Goal: Find specific page/section: Find specific page/section

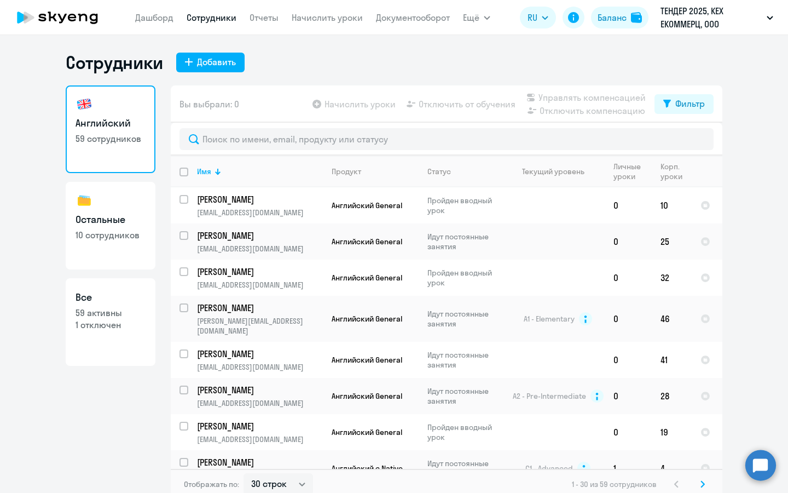
select select "30"
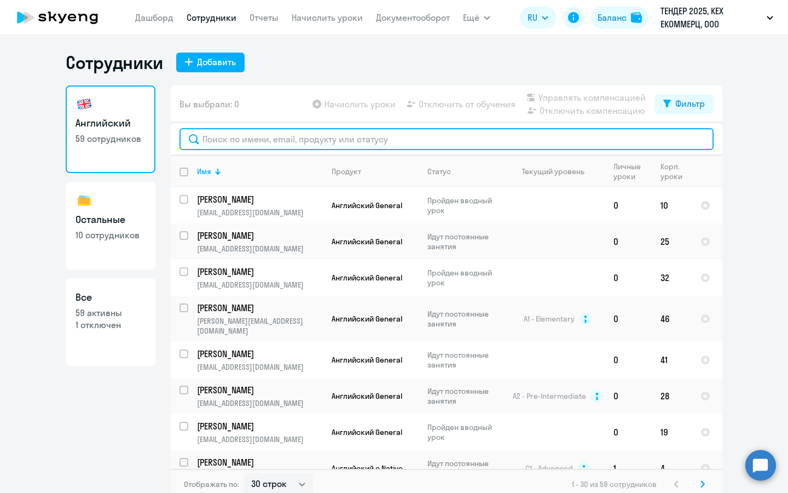
click at [244, 135] on input "text" at bounding box center [447, 139] width 534 height 22
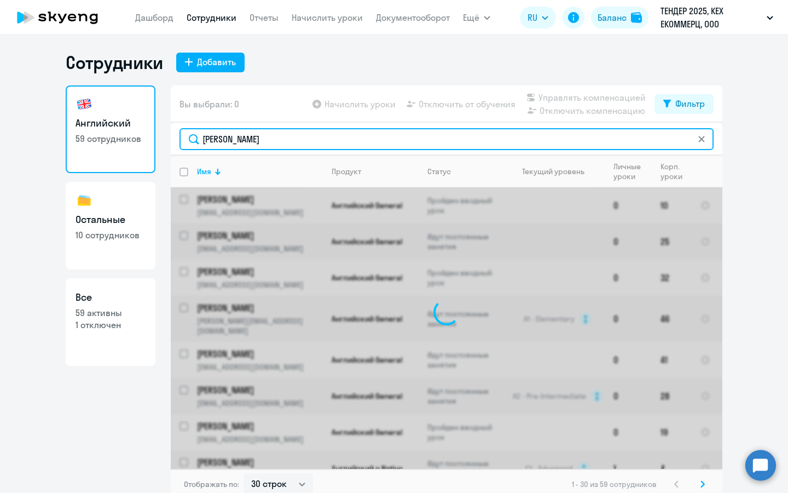
type input "[PERSON_NAME]"
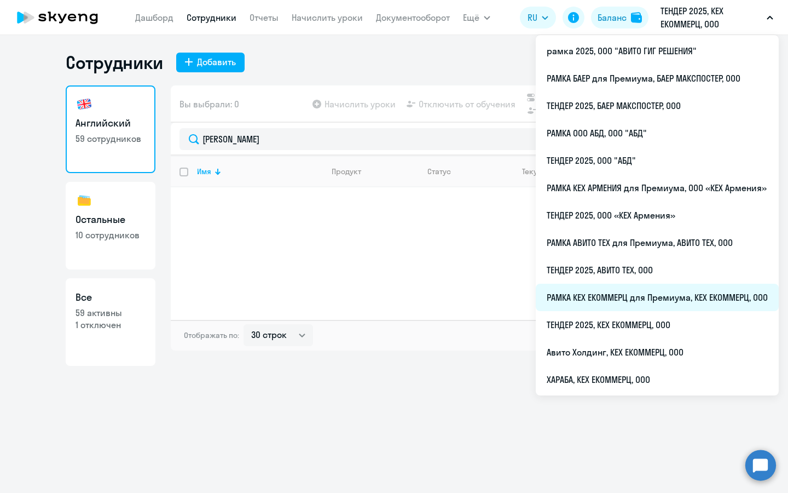
click at [620, 289] on li "РАМКА КЕХ ЕКОММЕРЦ для Премиума, КЕХ ЕКОММЕРЦ, ООО" at bounding box center [657, 297] width 243 height 27
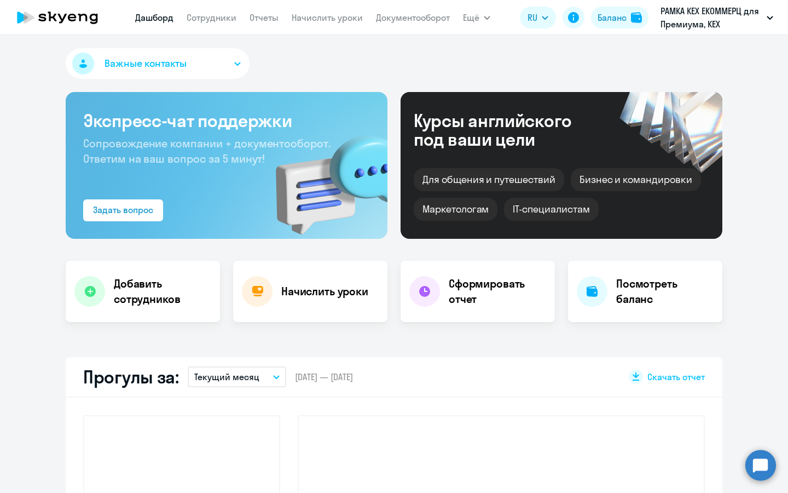
select select "30"
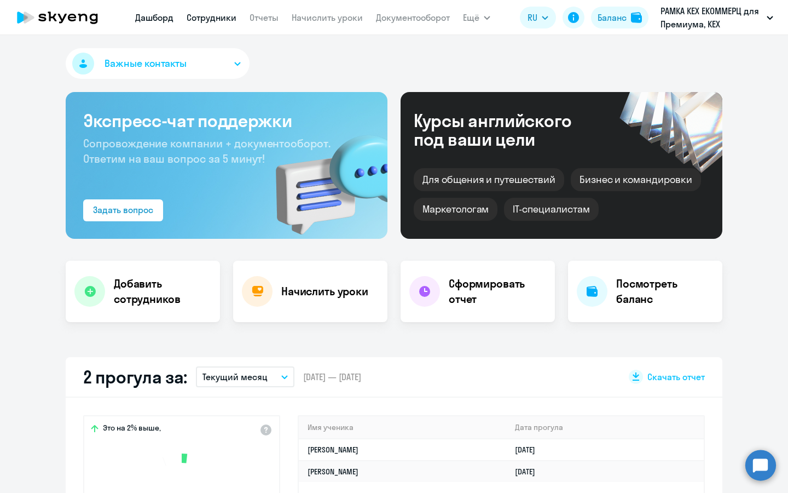
click at [217, 15] on link "Сотрудники" at bounding box center [212, 17] width 50 height 11
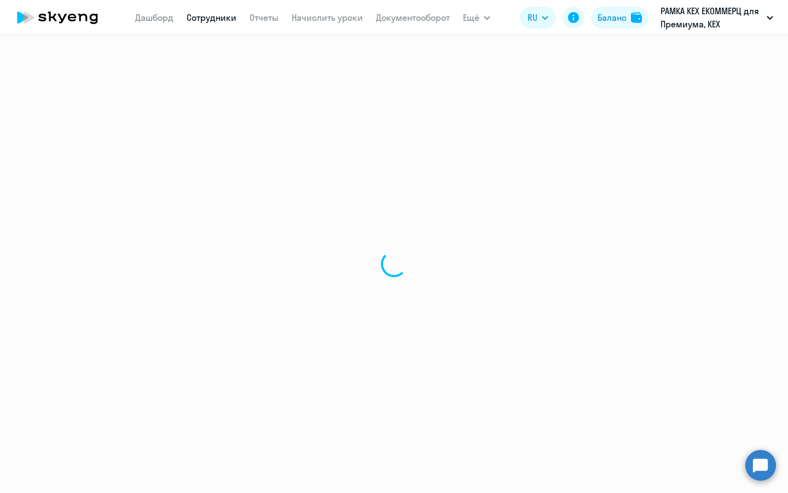
select select "30"
